Goal: Entertainment & Leisure: Consume media (video, audio)

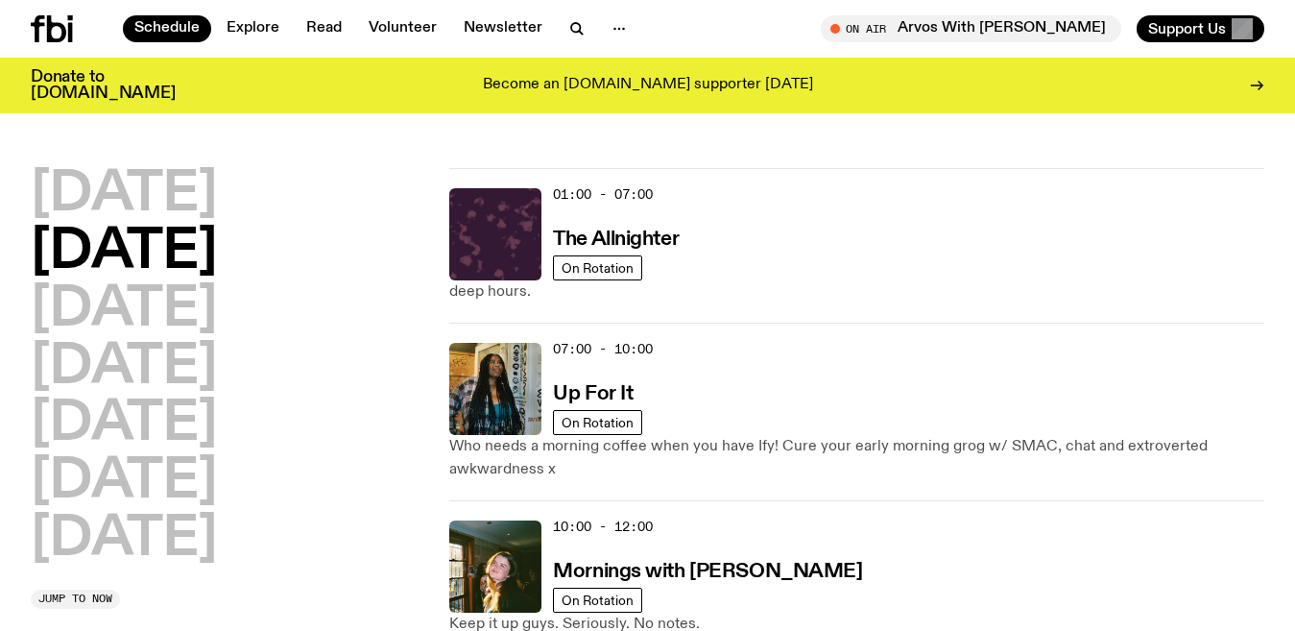
scroll to position [536, 0]
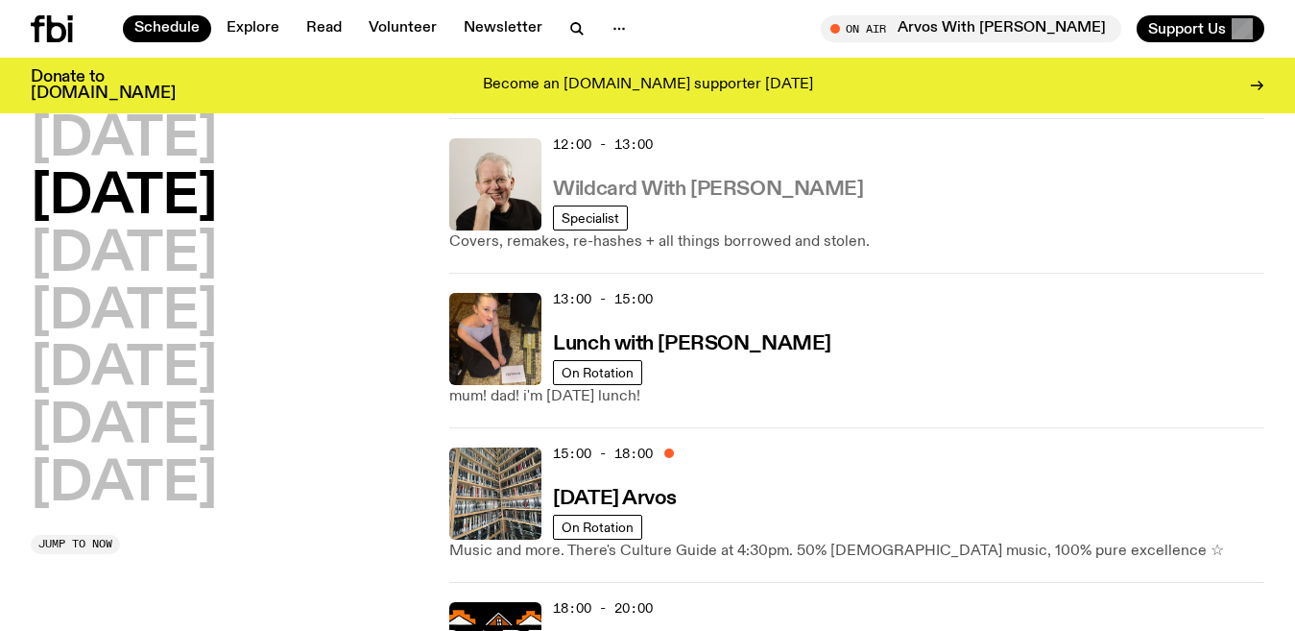
click at [662, 183] on h3 "Wildcard With [PERSON_NAME]" at bounding box center [708, 190] width 310 height 20
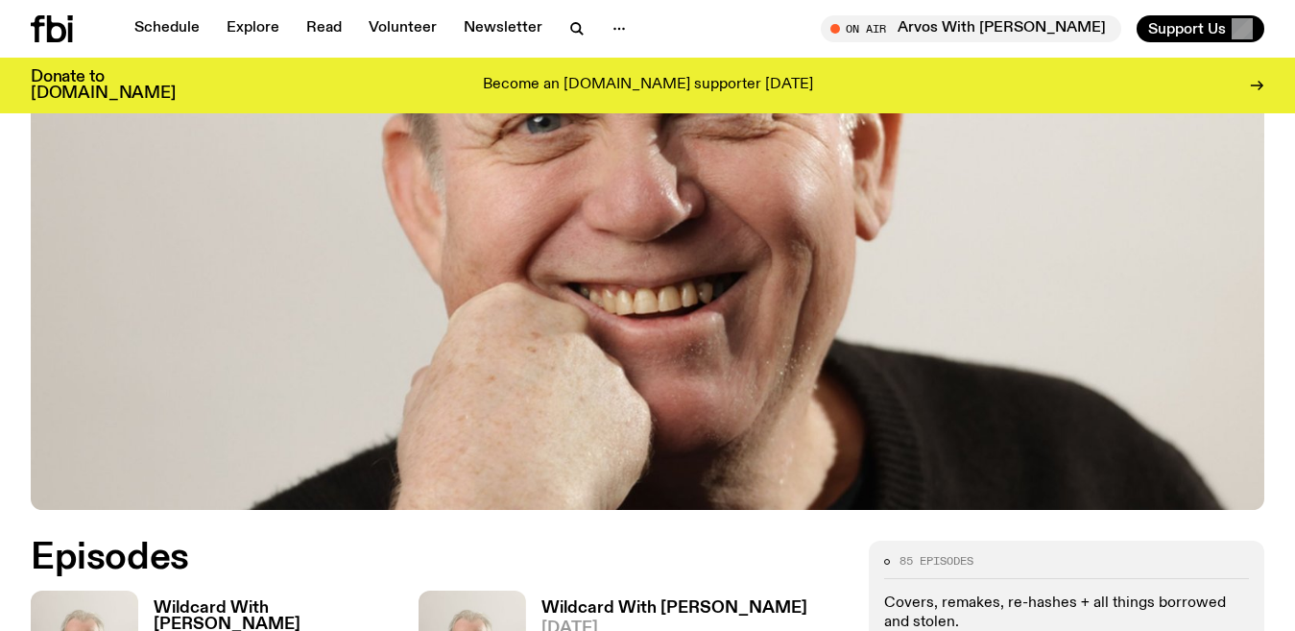
scroll to position [536, 0]
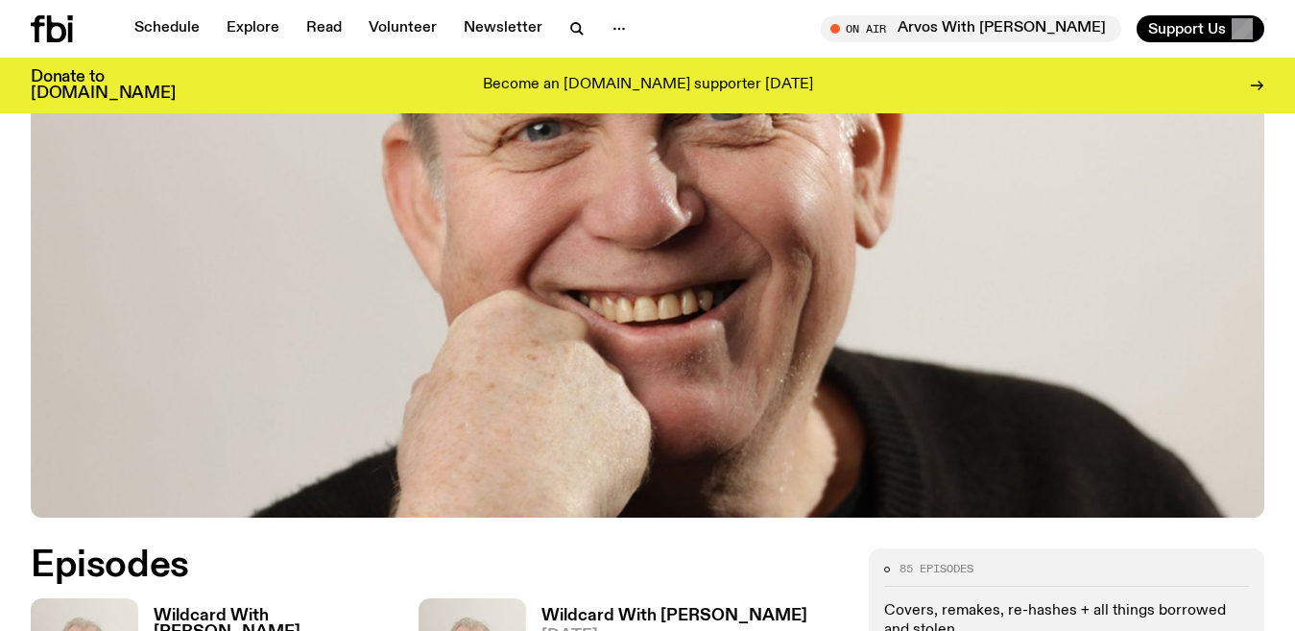
click at [296, 608] on h3 "Wildcard With [PERSON_NAME]" at bounding box center [286, 624] width 265 height 33
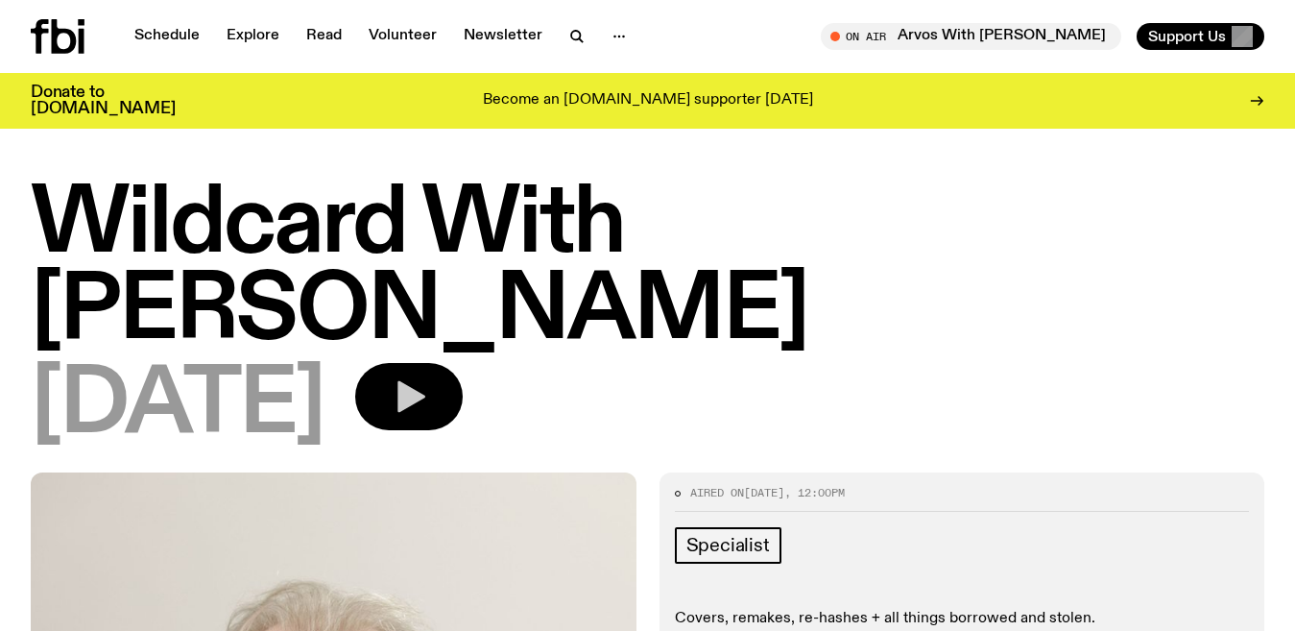
click at [425, 381] on icon "button" at bounding box center [411, 397] width 28 height 32
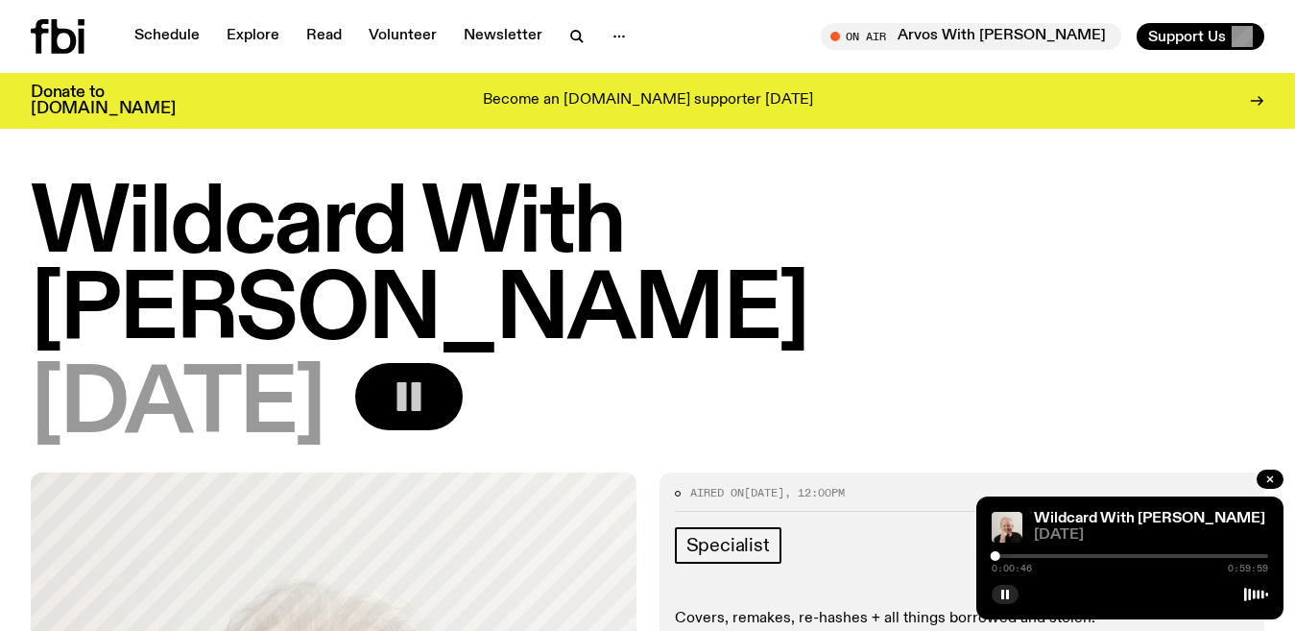
click at [1019, 555] on div at bounding box center [1130, 556] width 277 height 4
click at [1023, 554] on div at bounding box center [1023, 556] width 10 height 10
click at [1026, 556] on div at bounding box center [1027, 556] width 10 height 10
click at [1027, 557] on div at bounding box center [1028, 556] width 10 height 10
